Goal: Task Accomplishment & Management: Manage account settings

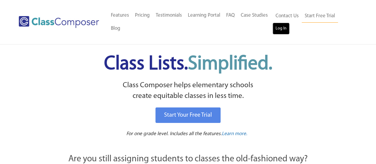
click at [282, 26] on link "Log In" at bounding box center [281, 29] width 17 height 12
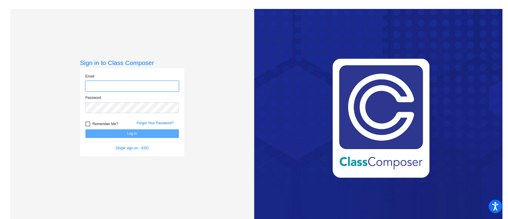
type input "[PERSON_NAME][EMAIL_ADDRESS][PERSON_NAME][DOMAIN_NAME]"
click at [465, 65] on div "Love Class Composer? Share it with a friend! If you're happy with Class Compose…" at bounding box center [378, 118] width 248 height 219
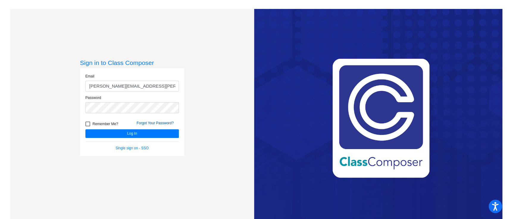
click at [155, 123] on link "Forgot Your Password?" at bounding box center [154, 123] width 37 height 4
click at [101, 129] on button "Log In" at bounding box center [131, 133] width 93 height 9
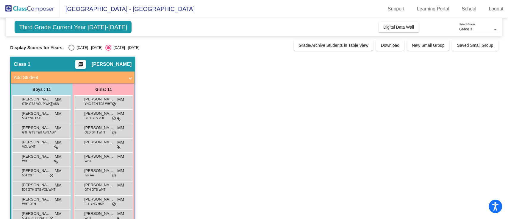
click at [70, 50] on div "Select an option" at bounding box center [71, 48] width 6 height 6
click at [71, 51] on input "[DATE] - [DATE]" at bounding box center [71, 51] width 0 height 0
radio input "true"
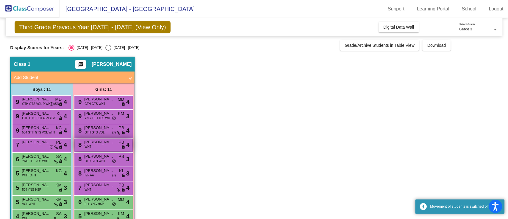
scroll to position [43, 0]
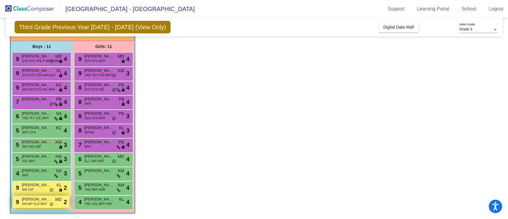
click at [45, 202] on span "504 IEP OLD WHT" at bounding box center [34, 203] width 25 height 4
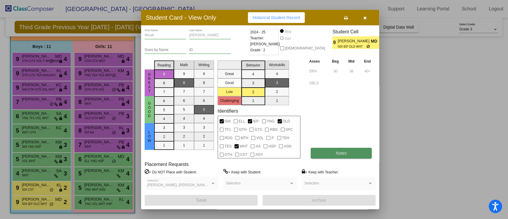
click at [336, 156] on button "Notes" at bounding box center [340, 152] width 61 height 11
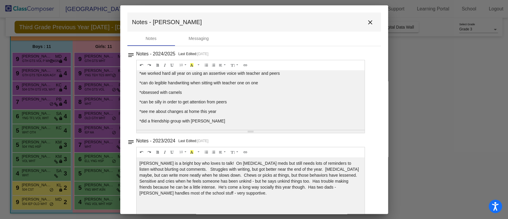
scroll to position [4, 0]
click at [370, 20] on mat-icon "close" at bounding box center [369, 22] width 7 height 7
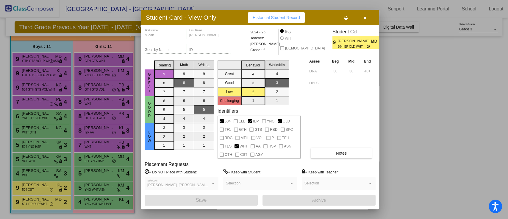
click at [367, 18] on button "button" at bounding box center [364, 17] width 19 height 11
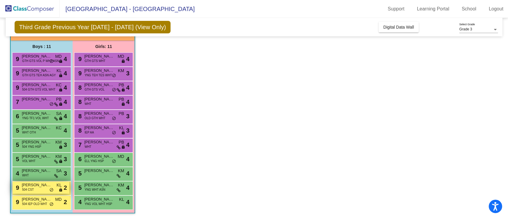
click at [22, 189] on span "504 CST" at bounding box center [28, 189] width 12 height 4
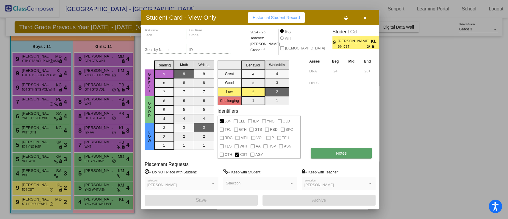
click at [349, 155] on button "Notes" at bounding box center [340, 152] width 61 height 11
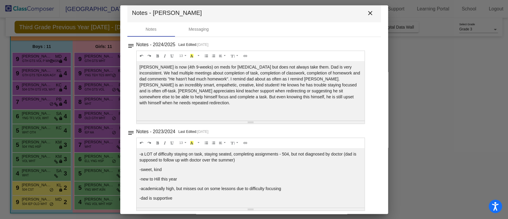
scroll to position [12, 0]
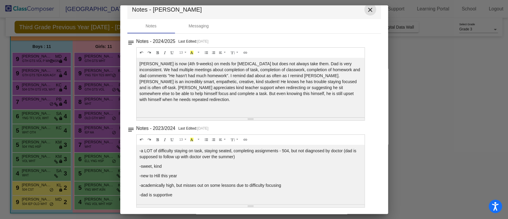
click at [366, 13] on button "close" at bounding box center [370, 10] width 12 height 12
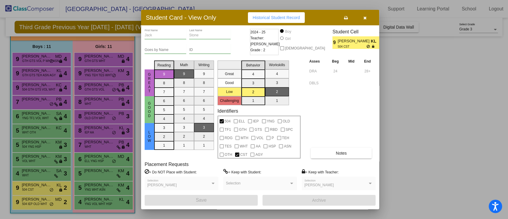
click at [366, 15] on button "button" at bounding box center [364, 17] width 19 height 11
